Goal: Information Seeking & Learning: Learn about a topic

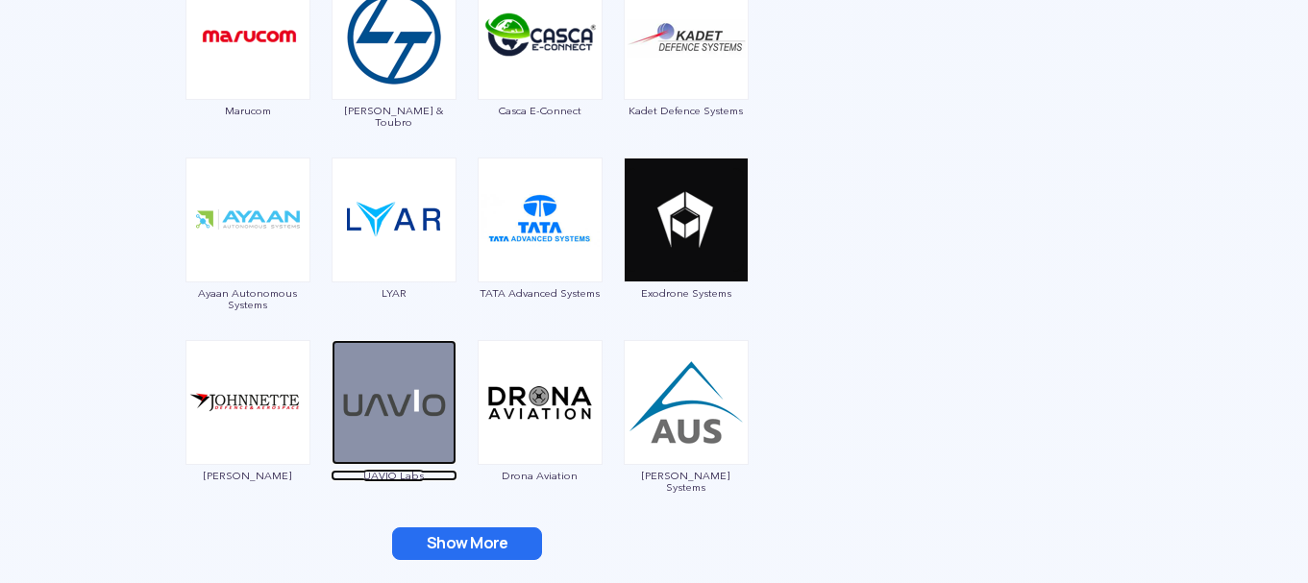
click at [401, 394] on img at bounding box center [394, 402] width 125 height 125
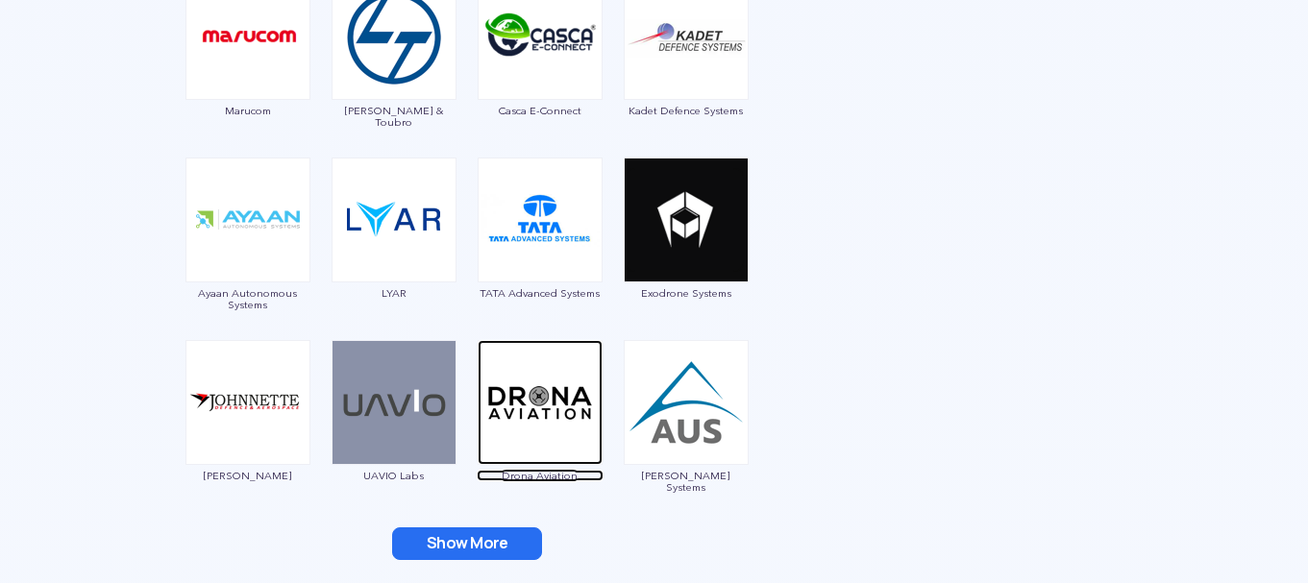
click at [554, 386] on img at bounding box center [540, 402] width 125 height 125
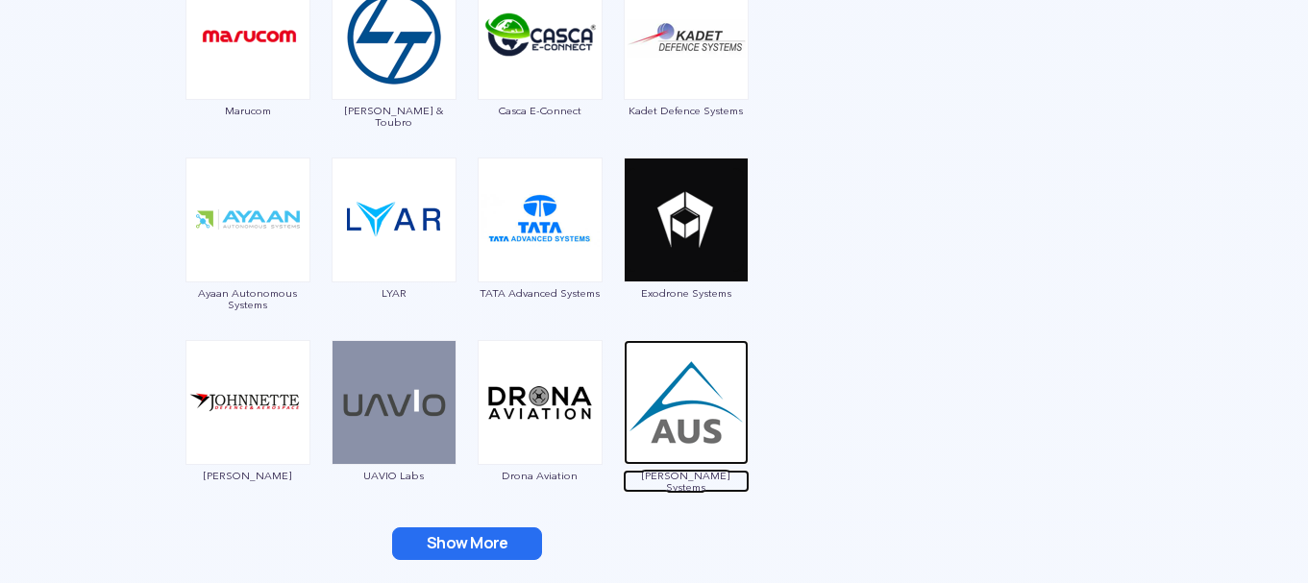
click at [655, 426] on img at bounding box center [686, 402] width 125 height 125
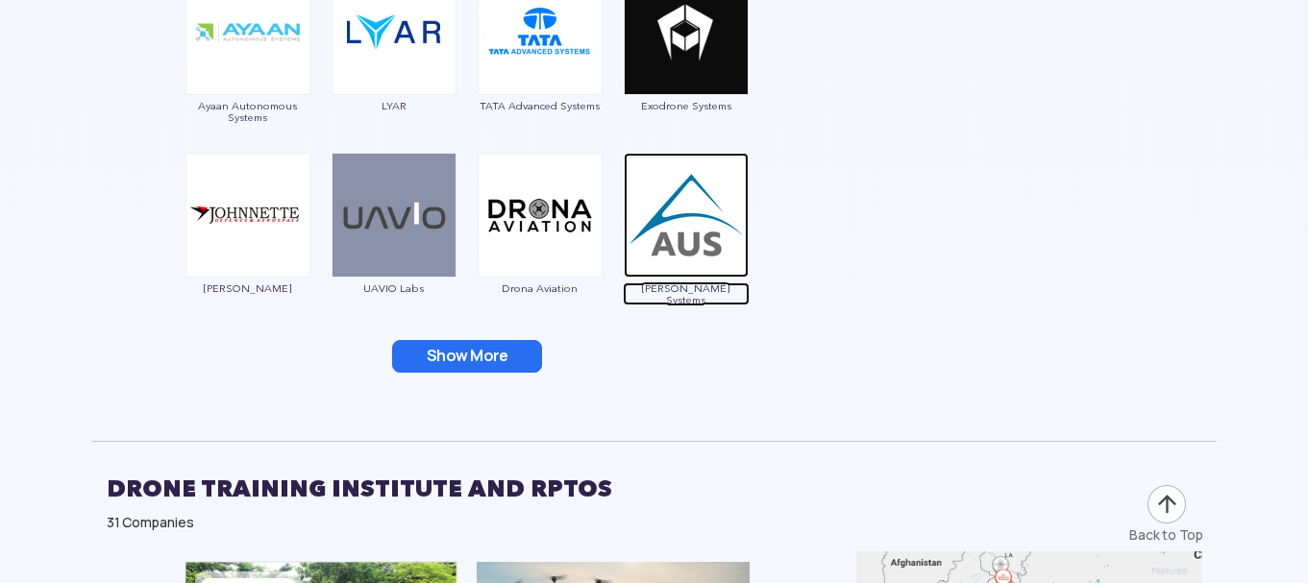
scroll to position [3076, 0]
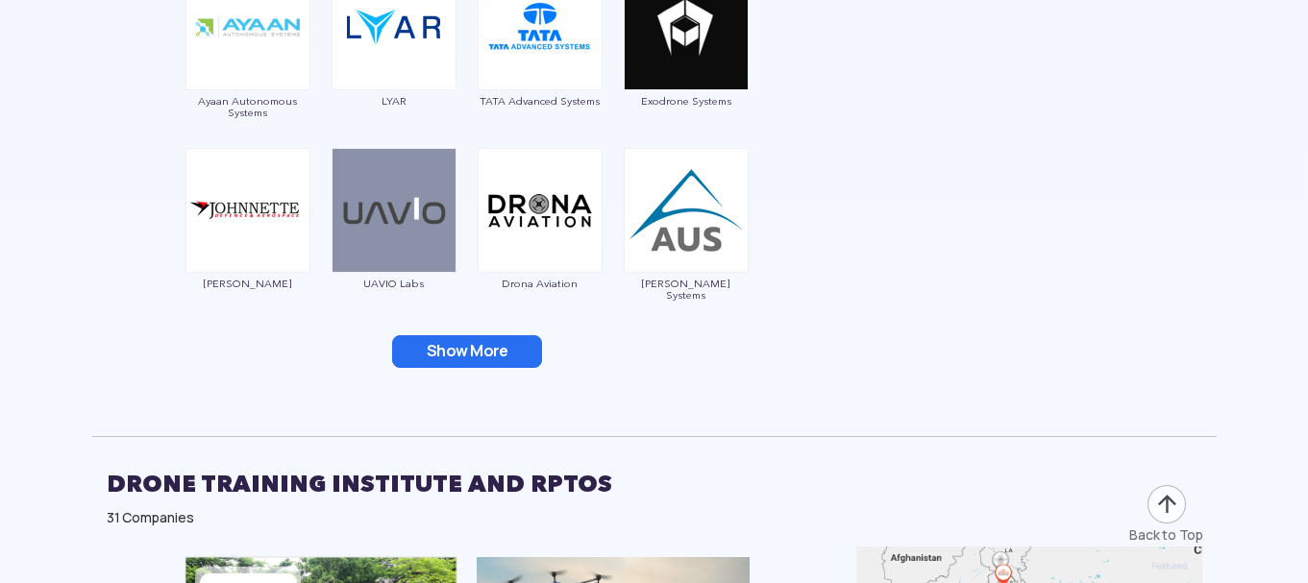
click at [517, 353] on button "Show More" at bounding box center [467, 351] width 150 height 33
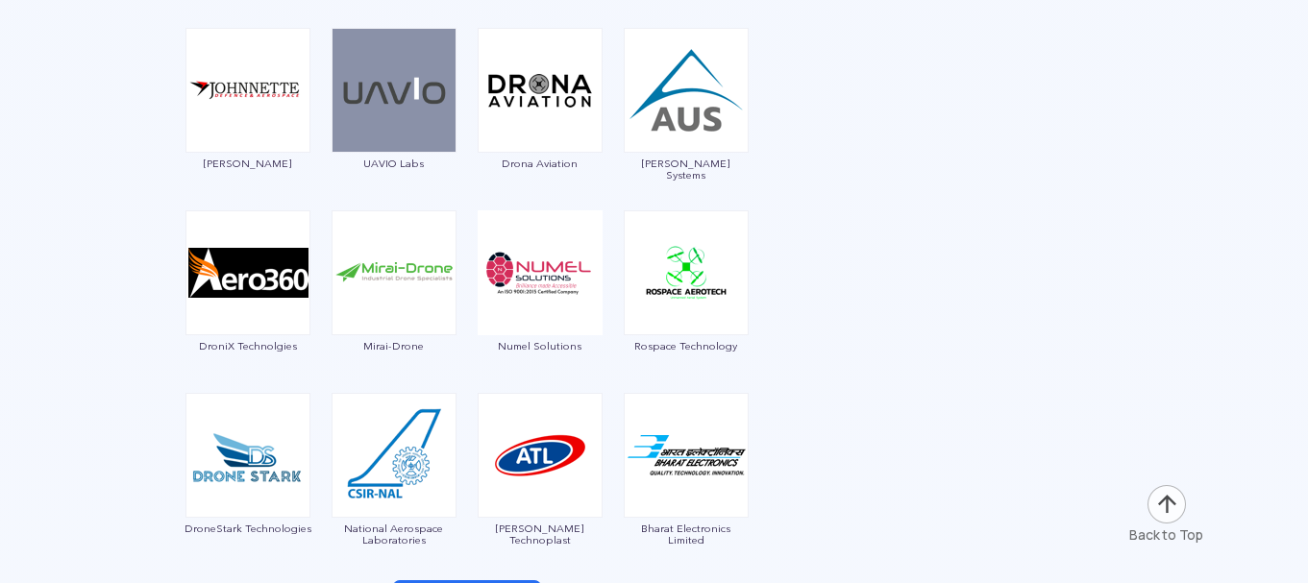
scroll to position [3268, 0]
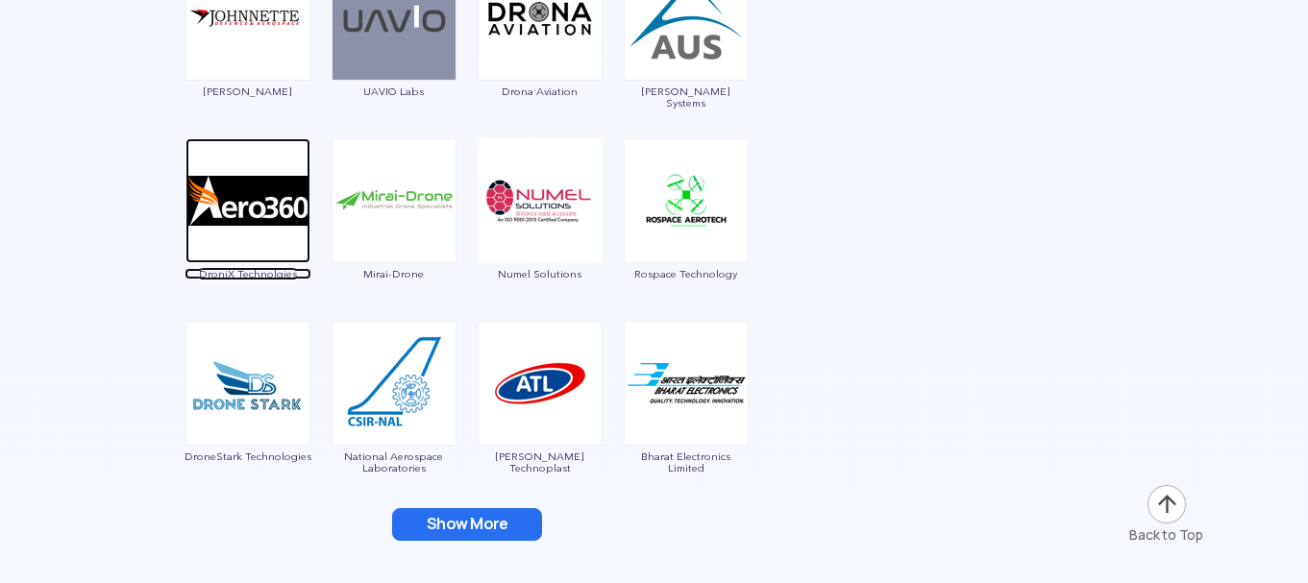
click at [253, 208] on img at bounding box center [248, 200] width 125 height 125
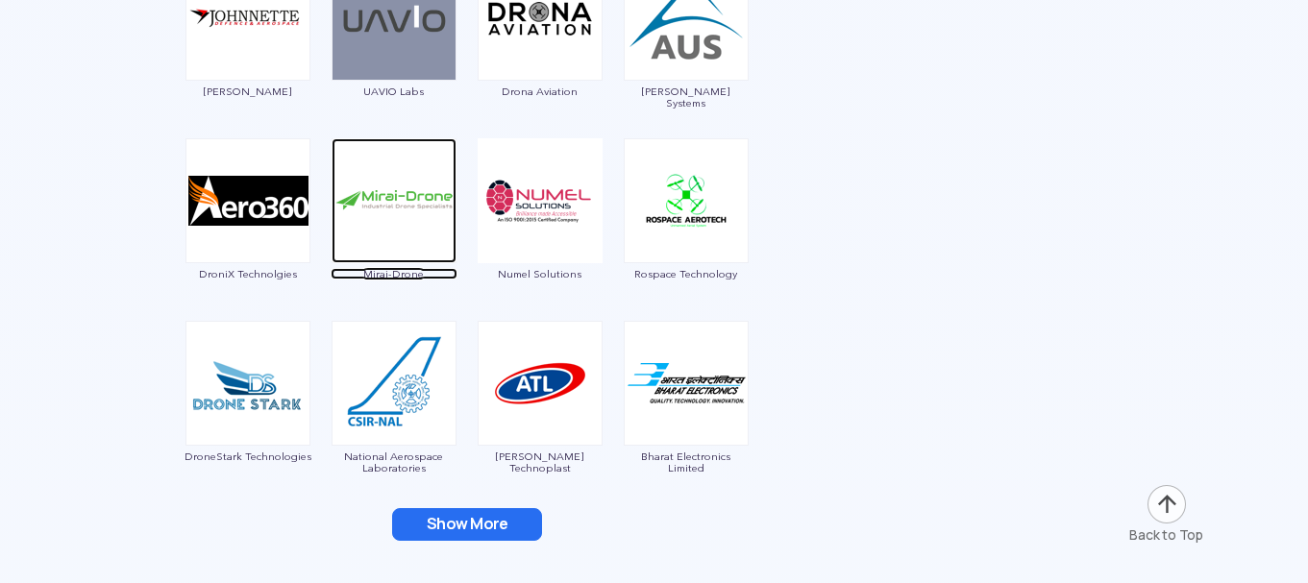
click at [398, 194] on img at bounding box center [394, 200] width 125 height 125
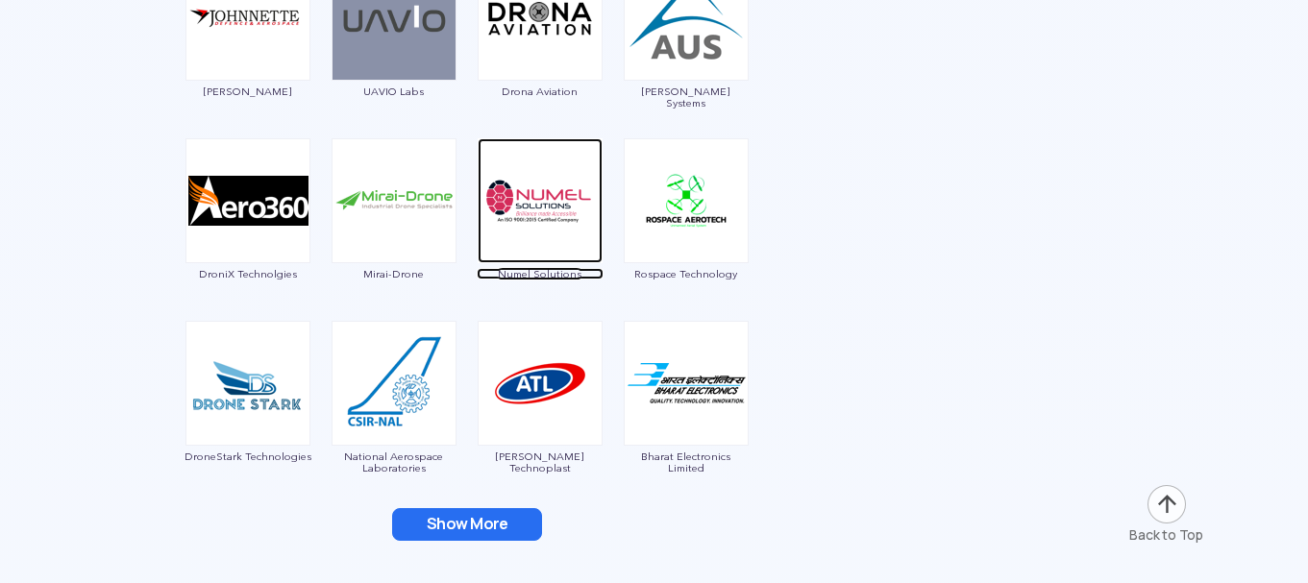
click at [545, 245] on img at bounding box center [540, 200] width 125 height 125
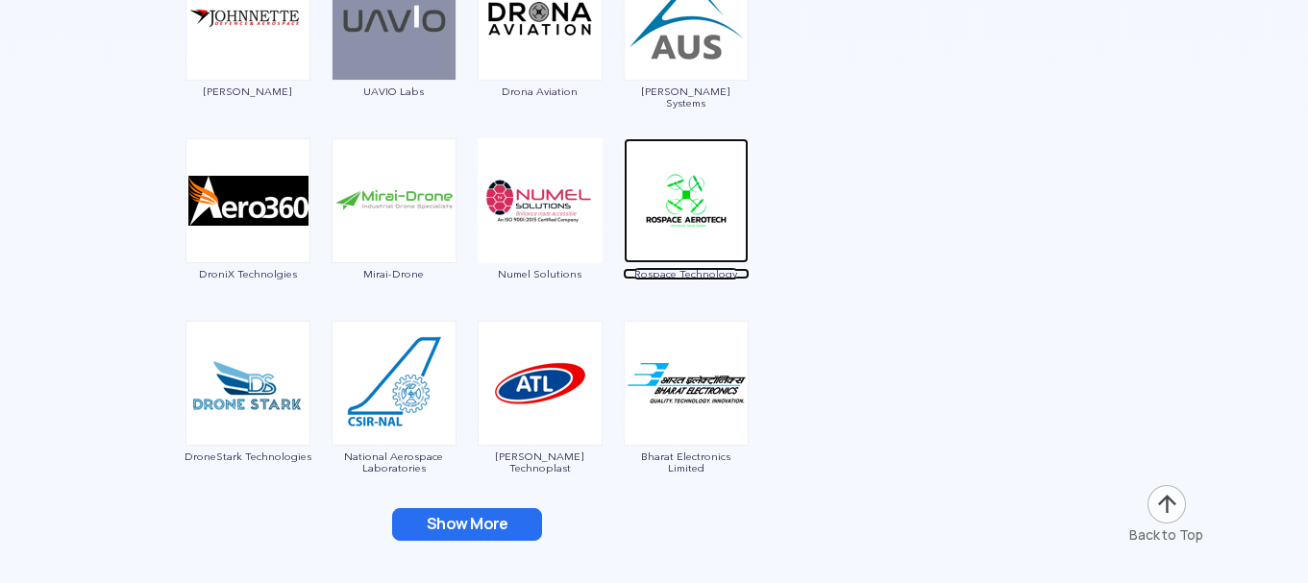
click at [696, 230] on img at bounding box center [686, 200] width 125 height 125
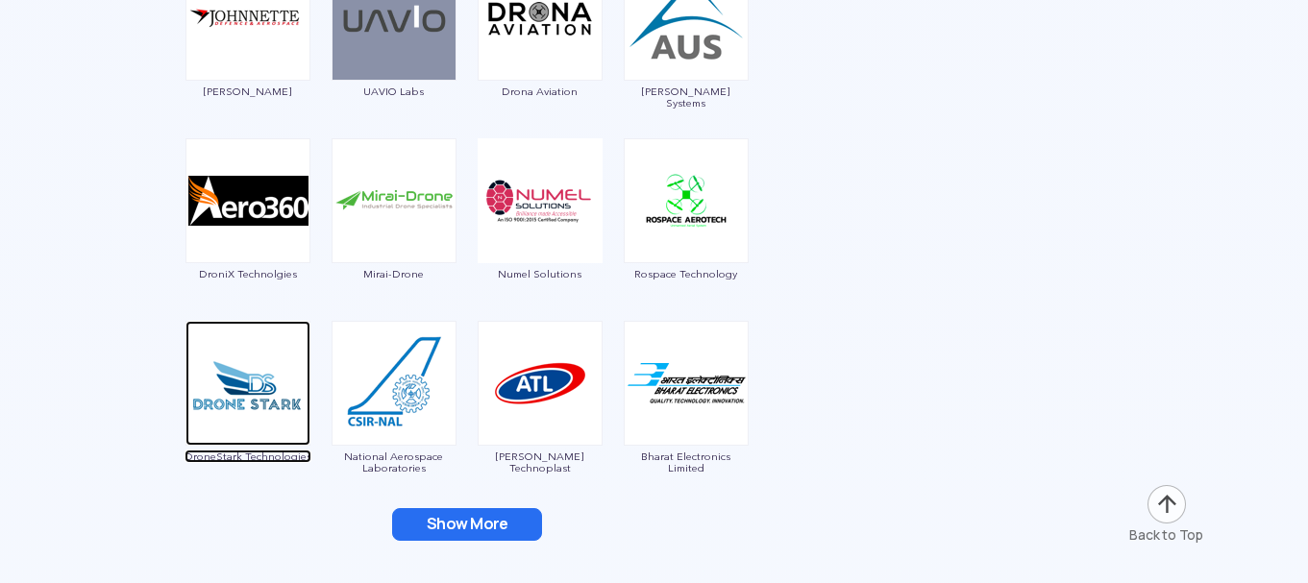
click at [251, 391] on img at bounding box center [248, 383] width 125 height 125
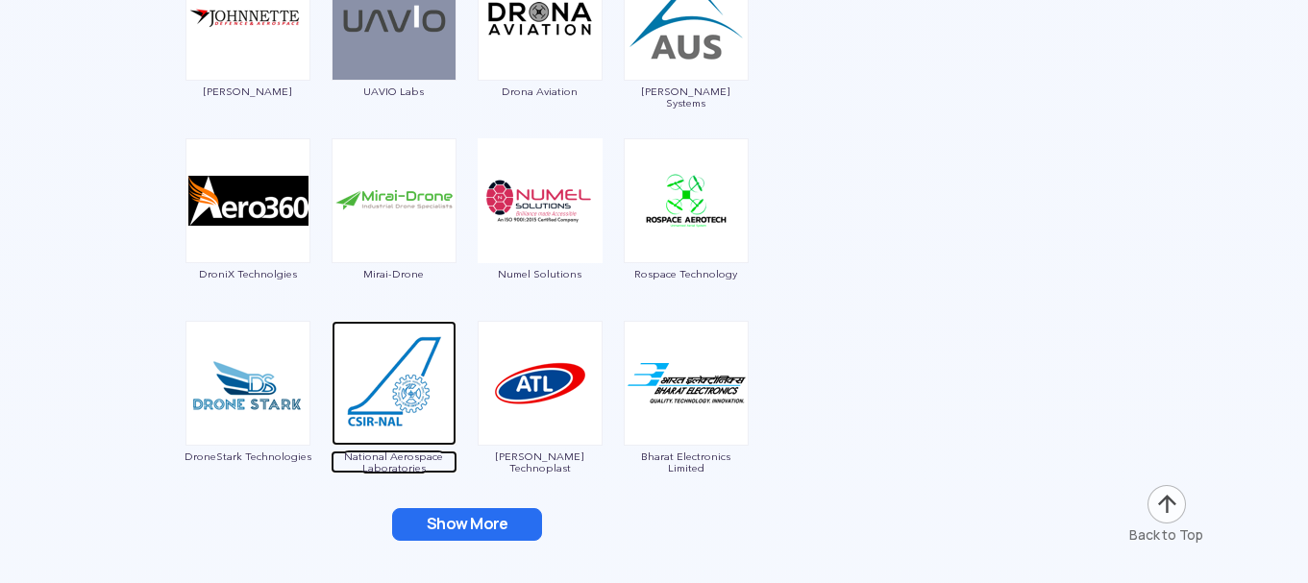
click at [370, 385] on img at bounding box center [394, 383] width 125 height 125
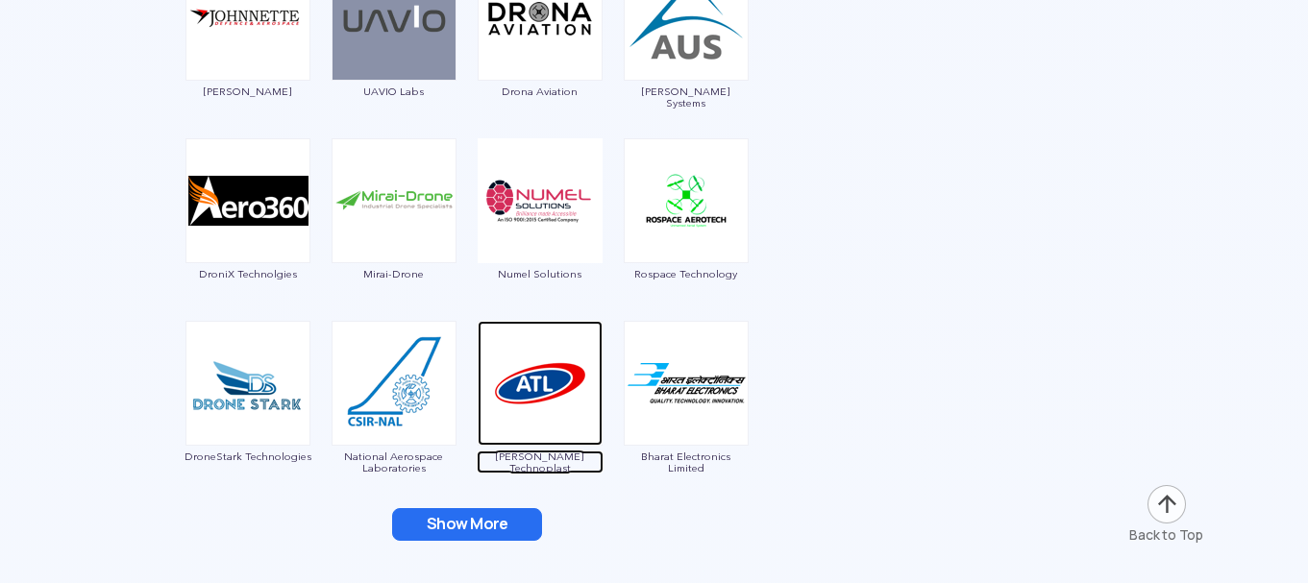
click at [557, 364] on img at bounding box center [540, 383] width 125 height 125
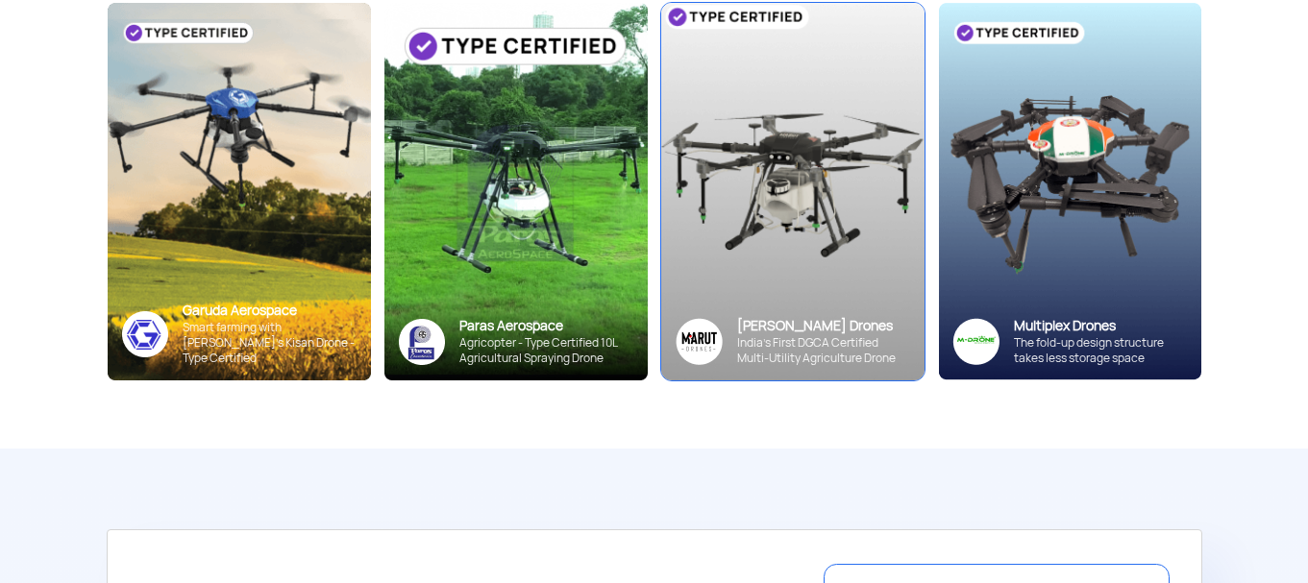
scroll to position [0, 0]
